Goal: Navigation & Orientation: Understand site structure

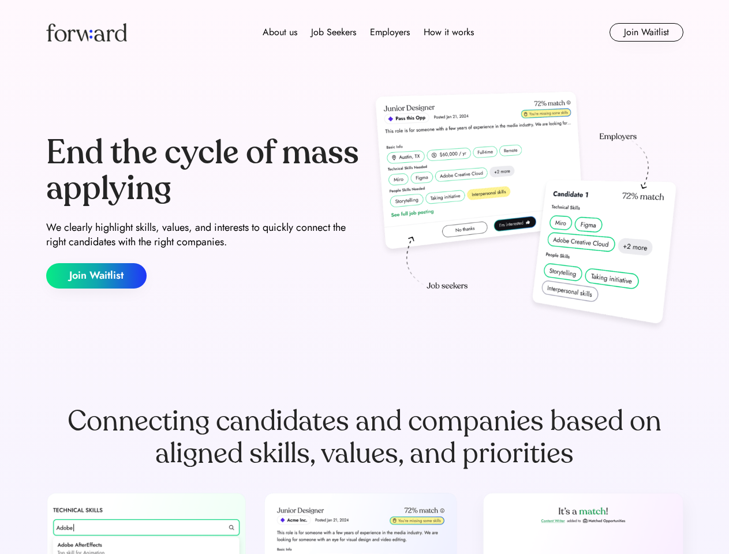
click at [364, 277] on div "End the cycle of mass applying We clearly highlight skills, values, and interes…" at bounding box center [364, 212] width 637 height 248
click at [365, 32] on div "About us Job Seekers Employers How it works" at bounding box center [368, 32] width 455 height 14
click at [87, 32] on img at bounding box center [86, 32] width 81 height 18
click at [368, 32] on div "About us Job Seekers Employers How it works" at bounding box center [368, 32] width 455 height 14
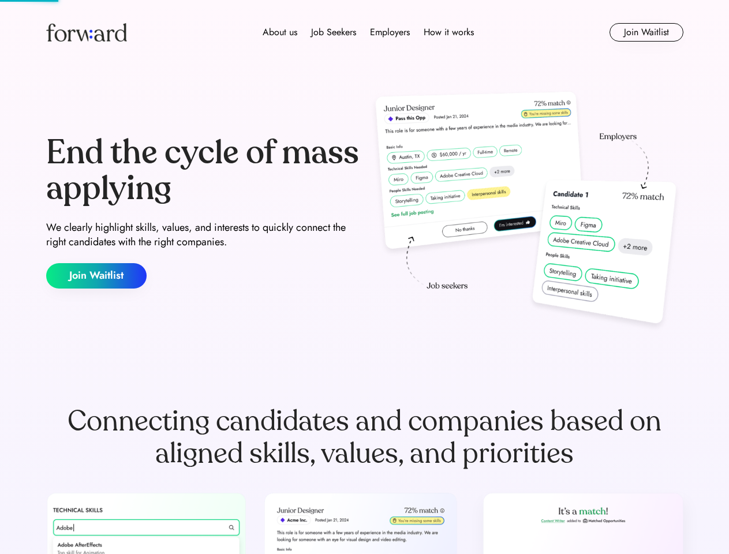
click at [280, 32] on div "About us" at bounding box center [279, 32] width 35 height 14
click at [333, 32] on div "Job Seekers" at bounding box center [333, 32] width 45 height 14
click at [389, 32] on div "Employers" at bounding box center [390, 32] width 40 height 14
